Goal: Task Accomplishment & Management: Complete application form

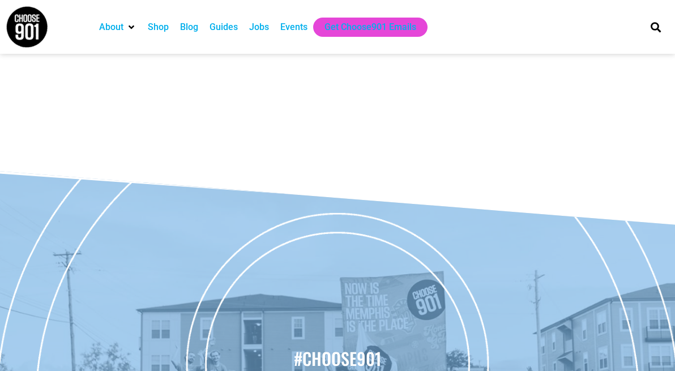
scroll to position [354, 0]
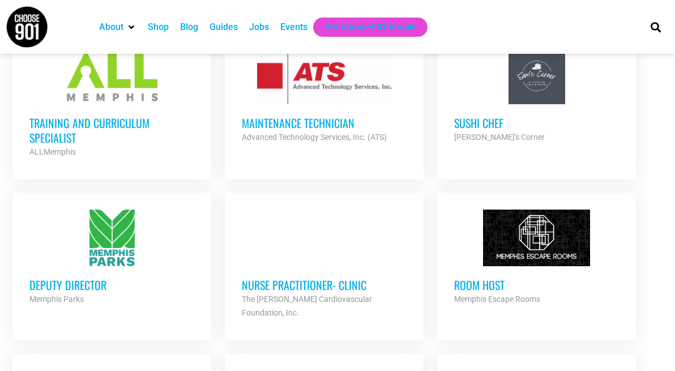
scroll to position [823, 0]
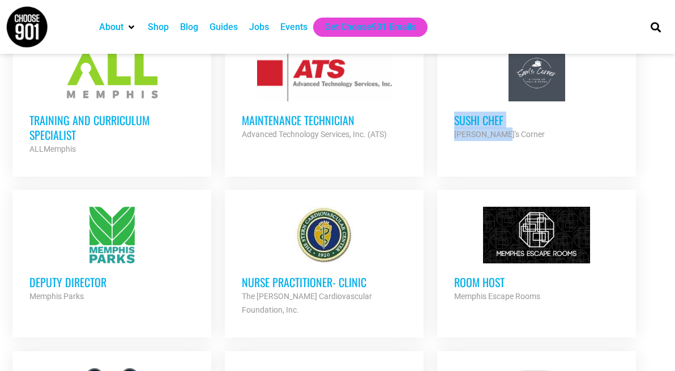
click at [213, 164] on ul "Graphic Design Resident City Leadership Partner Org Part Time Videographer/Edit…" at bounding box center [338, 253] width 664 height 1126
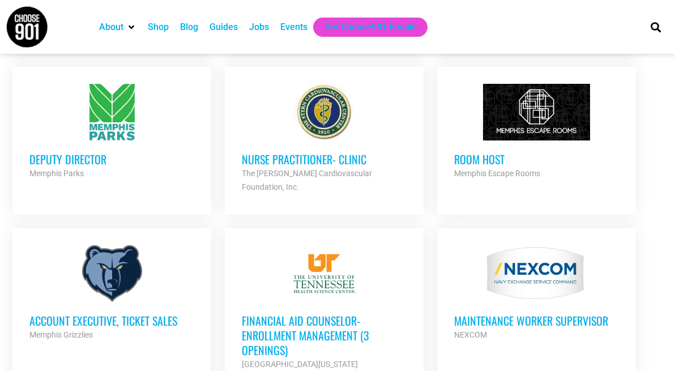
scroll to position [967, 0]
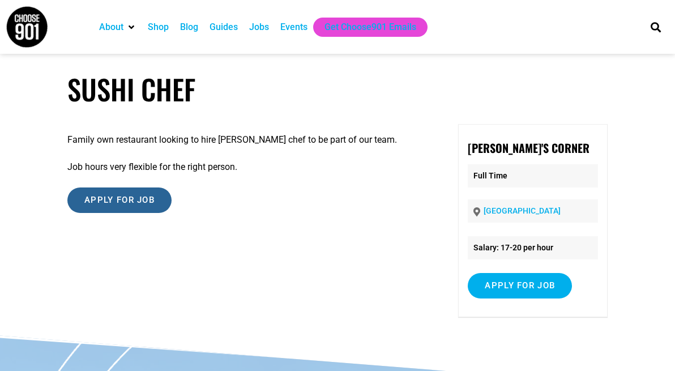
click at [116, 199] on input "Apply for job" at bounding box center [119, 199] width 104 height 25
